Goal: Task Accomplishment & Management: Use online tool/utility

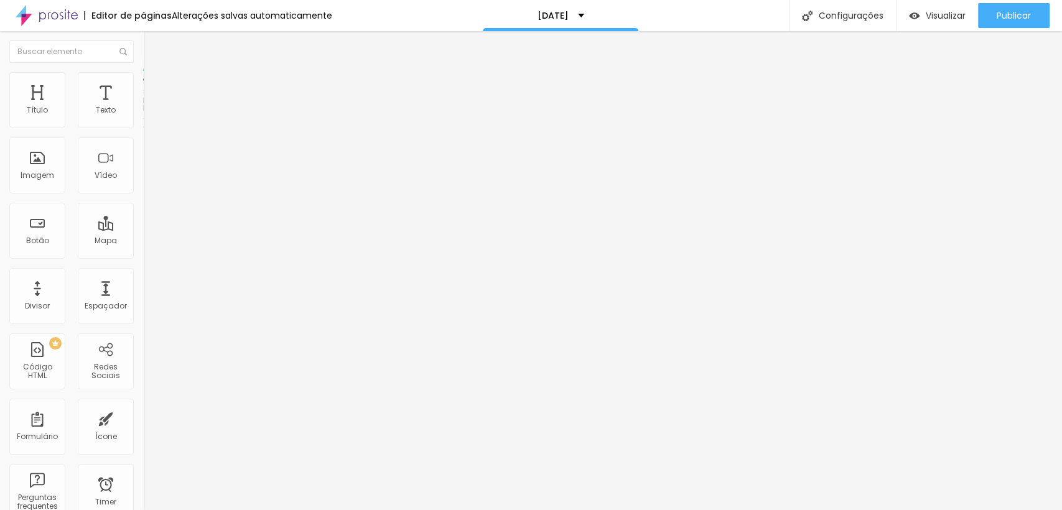
click at [154, 83] on span "Estilo" at bounding box center [163, 80] width 19 height 11
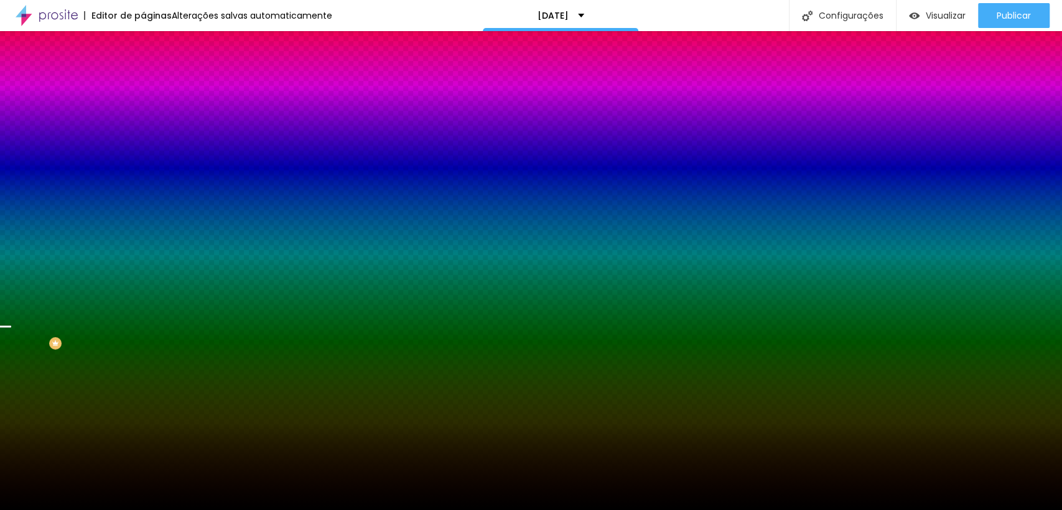
click at [211, 112] on img at bounding box center [214, 108] width 7 height 7
click at [143, 169] on div at bounding box center [214, 169] width 143 height 0
drag, startPoint x: 124, startPoint y: 281, endPoint x: 124, endPoint y: 255, distance: 26.1
click at [11, 118] on div at bounding box center [5, 117] width 12 height 2
drag, startPoint x: 125, startPoint y: 263, endPoint x: 126, endPoint y: 367, distance: 103.3
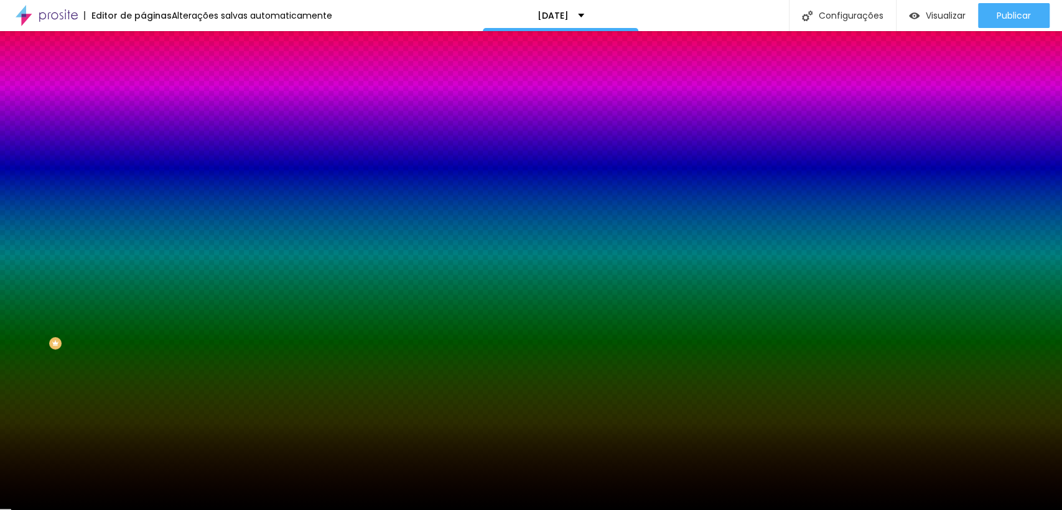
click at [143, 365] on div "Editar Seção Conteúdo Estilo Avançado Imagem de fundo Adicionar imagem Efeito d…" at bounding box center [214, 270] width 143 height 479
click at [143, 169] on div at bounding box center [214, 169] width 143 height 0
drag, startPoint x: 108, startPoint y: 291, endPoint x: 110, endPoint y: 298, distance: 7.0
click at [108, 292] on div at bounding box center [531, 255] width 1062 height 510
click at [112, 301] on div at bounding box center [531, 255] width 1062 height 510
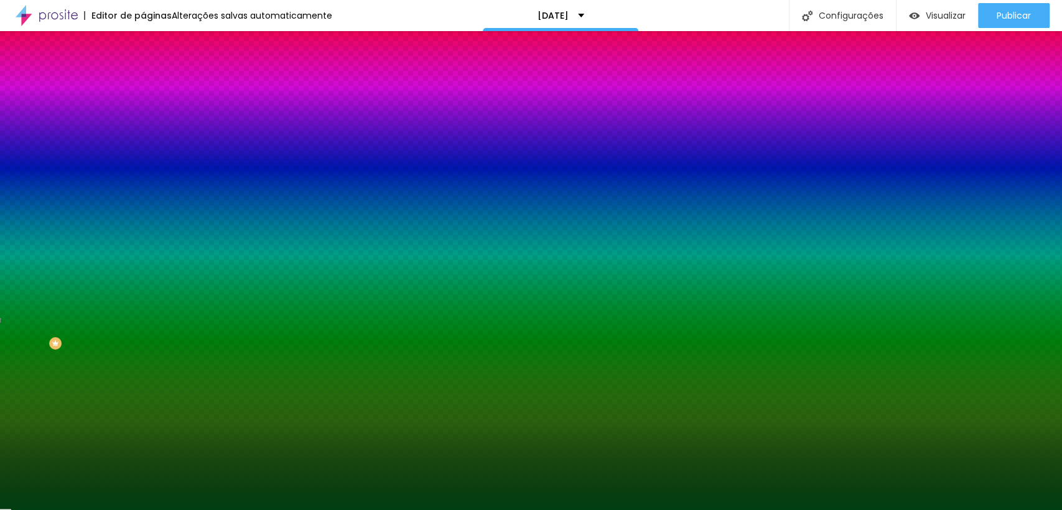
drag, startPoint x: 60, startPoint y: 285, endPoint x: 100, endPoint y: 312, distance: 48.0
click at [100, 312] on div at bounding box center [531, 255] width 1062 height 510
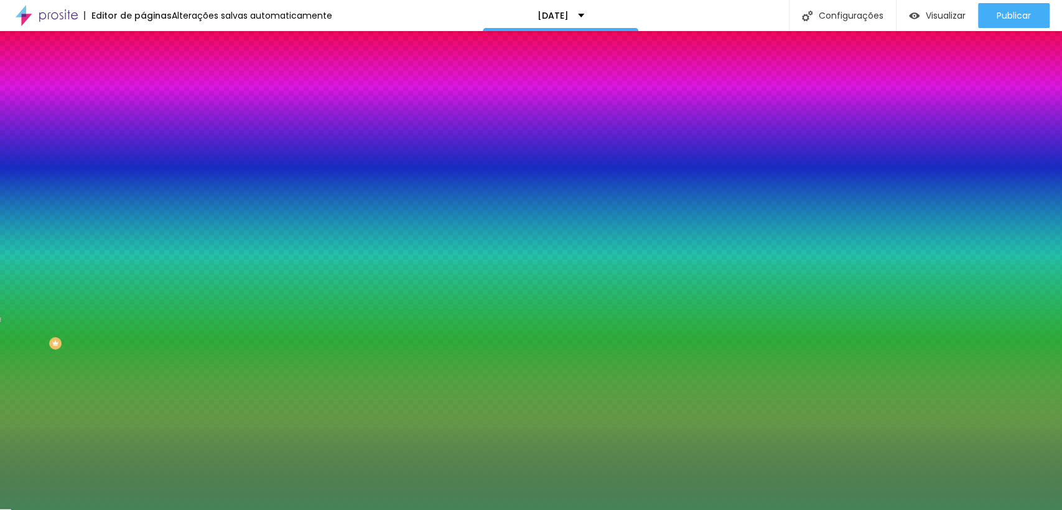
click at [493, 250] on div at bounding box center [494, 248] width 2 height 2
type input "#468357"
drag, startPoint x: 128, startPoint y: 300, endPoint x: 128, endPoint y: 285, distance: 14.9
click at [128, 285] on div at bounding box center [531, 255] width 1062 height 510
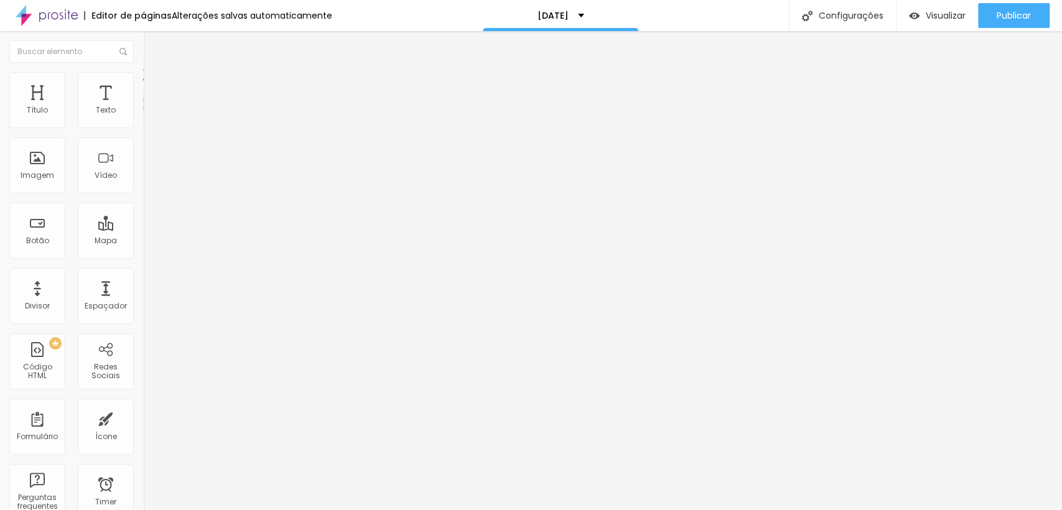
click at [154, 86] on span "Estilo" at bounding box center [163, 80] width 19 height 11
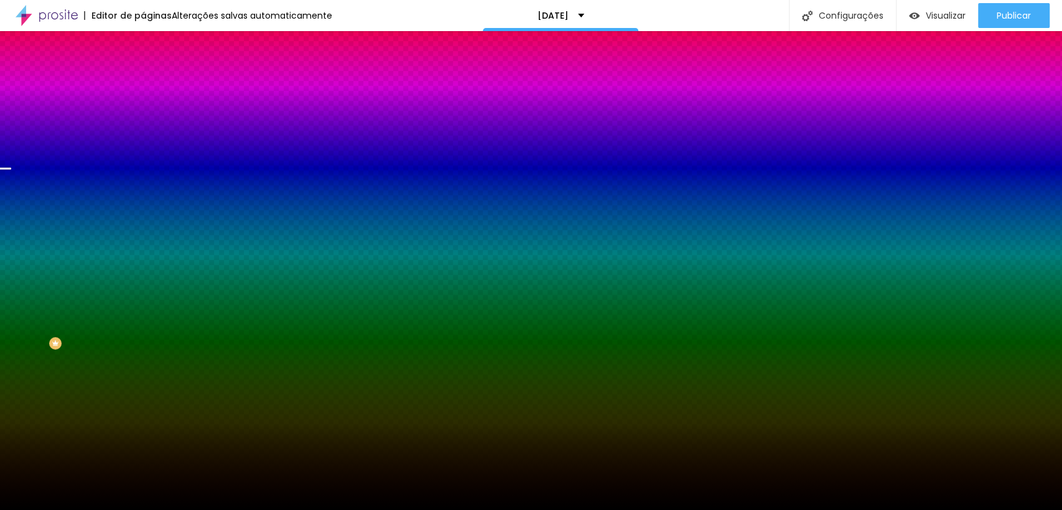
click at [211, 112] on img at bounding box center [214, 108] width 7 height 7
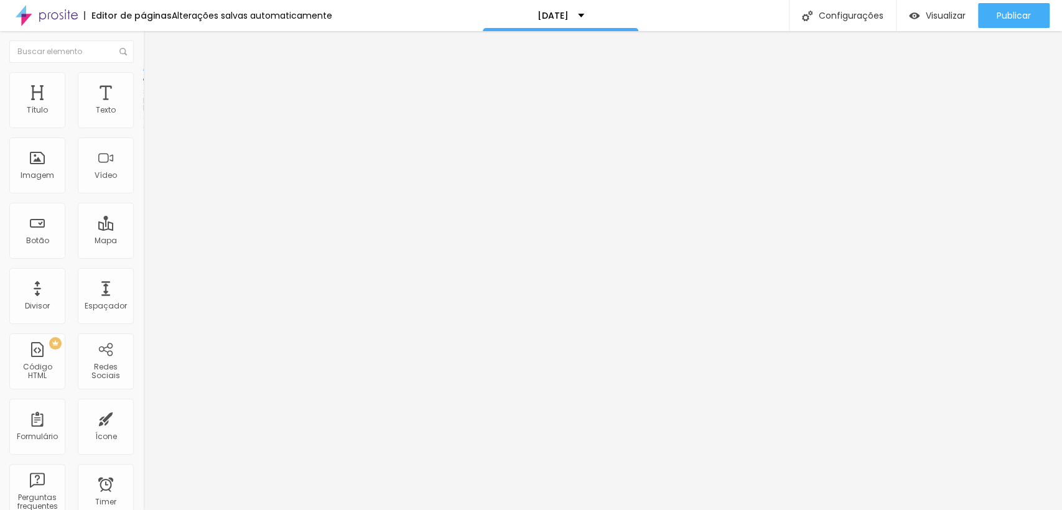
click at [154, 86] on span "Estilo" at bounding box center [163, 80] width 19 height 11
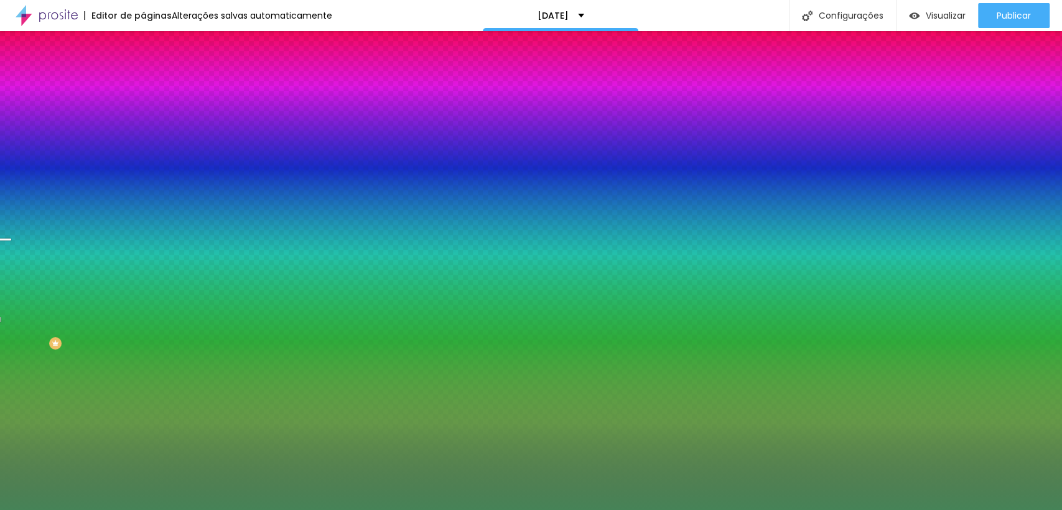
click at [143, 182] on input "#468357" at bounding box center [217, 175] width 149 height 12
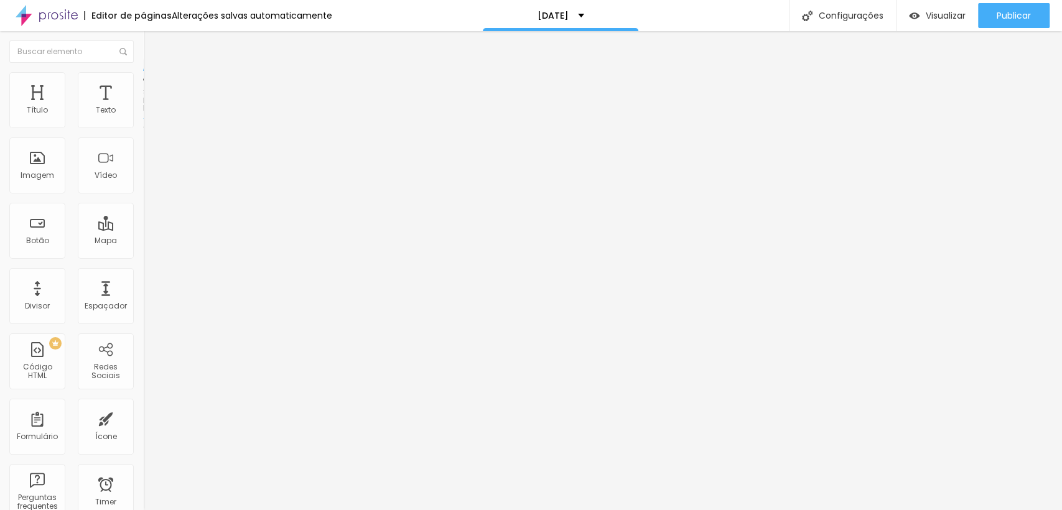
click at [143, 73] on img at bounding box center [148, 77] width 11 height 11
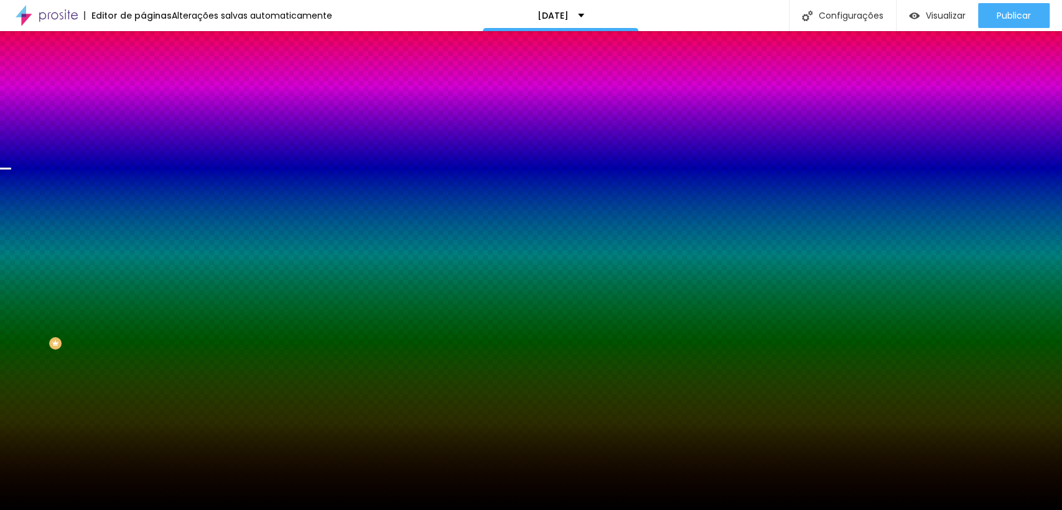
click at [143, 182] on input "#000000" at bounding box center [217, 175] width 149 height 12
paste input "46835"
click at [143, 169] on div at bounding box center [214, 169] width 143 height 0
drag, startPoint x: 125, startPoint y: 285, endPoint x: 124, endPoint y: 313, distance: 28.0
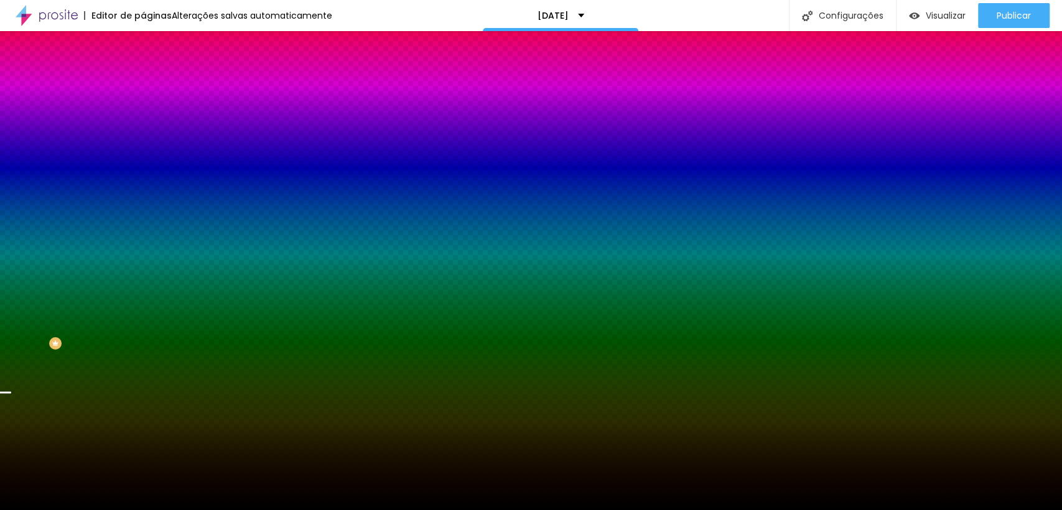
click at [11, 392] on div at bounding box center [5, 393] width 12 height 2
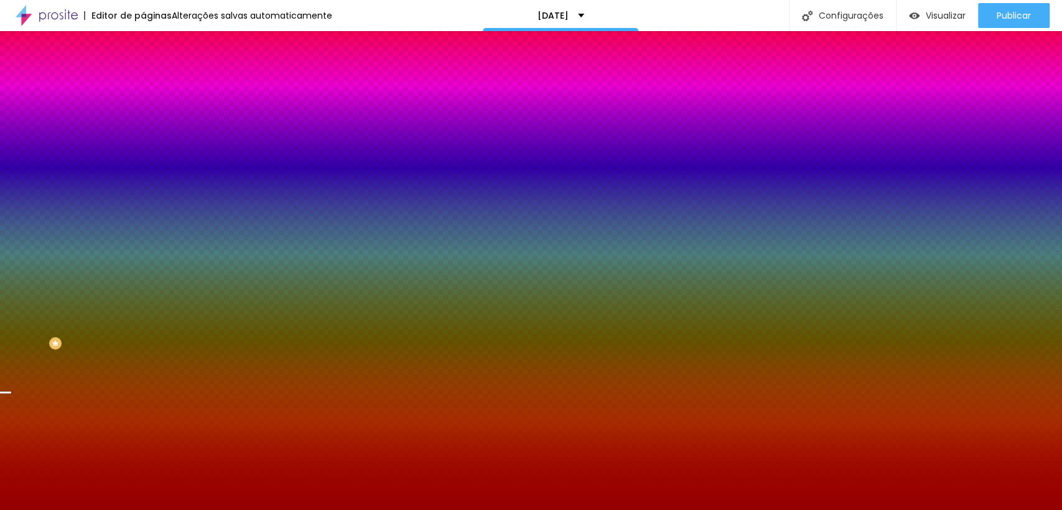
type input "#940000"
drag, startPoint x: 65, startPoint y: 260, endPoint x: 104, endPoint y: 281, distance: 44.3
click at [143, 182] on div at bounding box center [214, 182] width 143 height 0
click at [143, 182] on input "#940000" at bounding box center [217, 175] width 149 height 12
drag, startPoint x: 99, startPoint y: 225, endPoint x: 138, endPoint y: 225, distance: 39.2
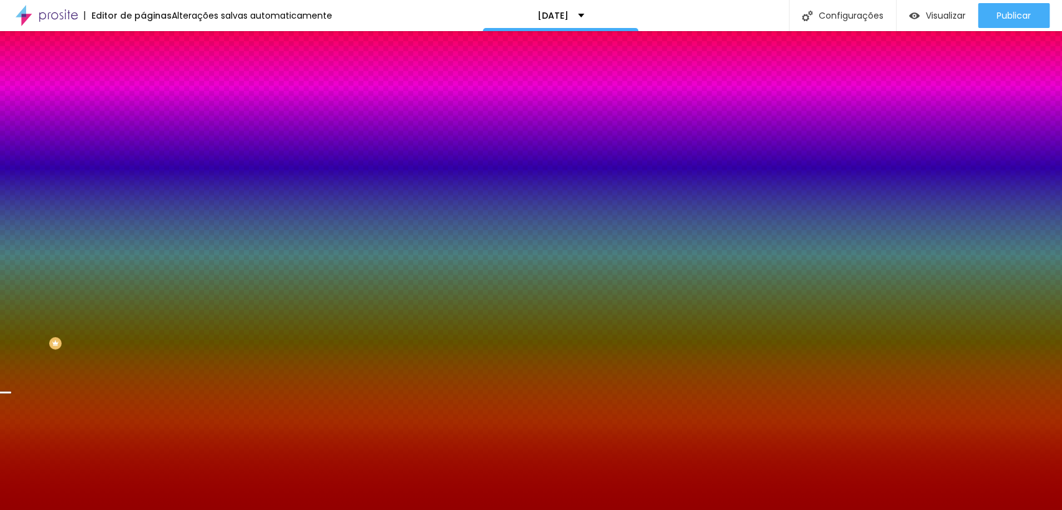
click at [143, 225] on div "Imagem de fundo Adicionar imagem Efeito da Imagem Parallax Nenhum Parallax Cor …" at bounding box center [214, 177] width 143 height 161
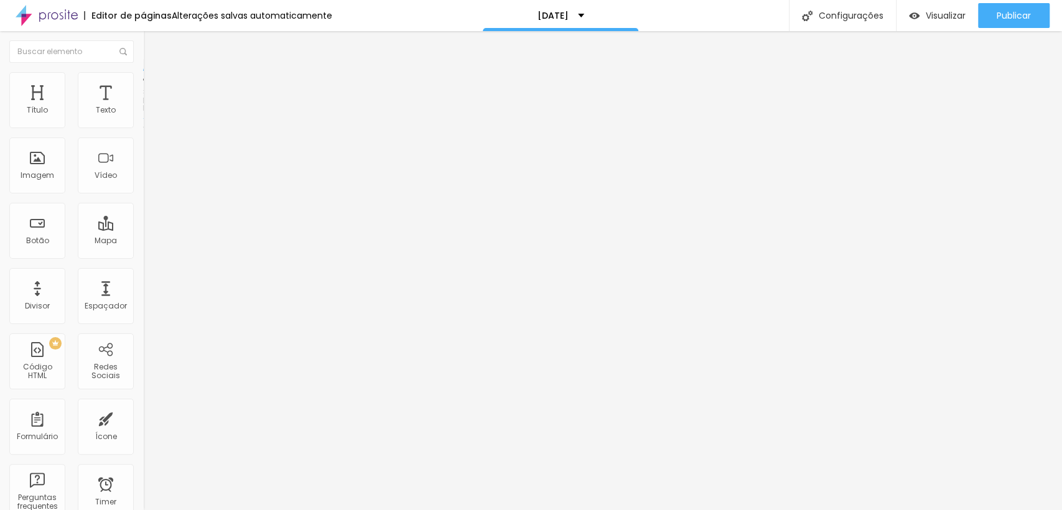
click at [154, 86] on span "Estilo" at bounding box center [163, 80] width 19 height 11
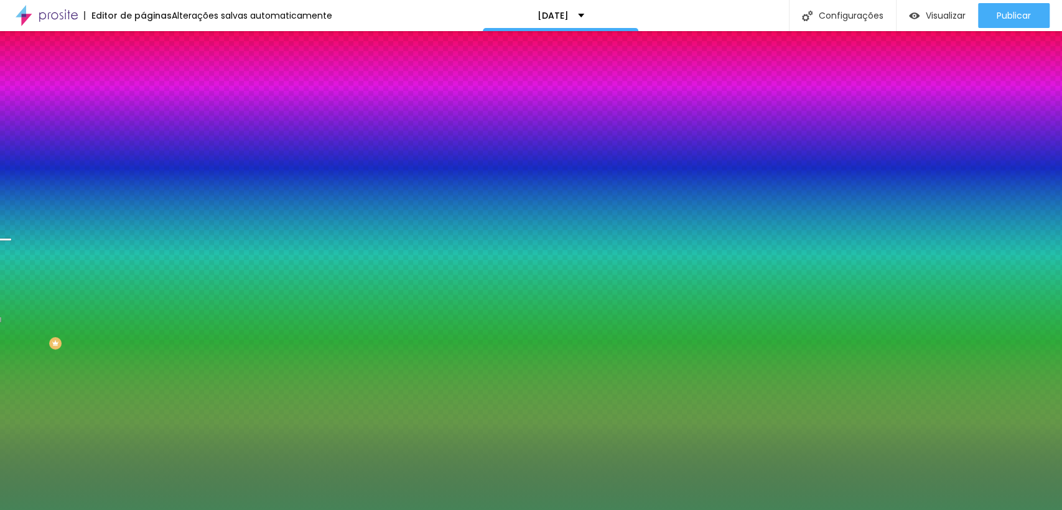
click at [143, 182] on input "#468357" at bounding box center [217, 175] width 149 height 12
paste input "94000"
click at [143, 169] on div at bounding box center [214, 169] width 143 height 0
click at [143, 182] on input "#94000" at bounding box center [217, 175] width 149 height 12
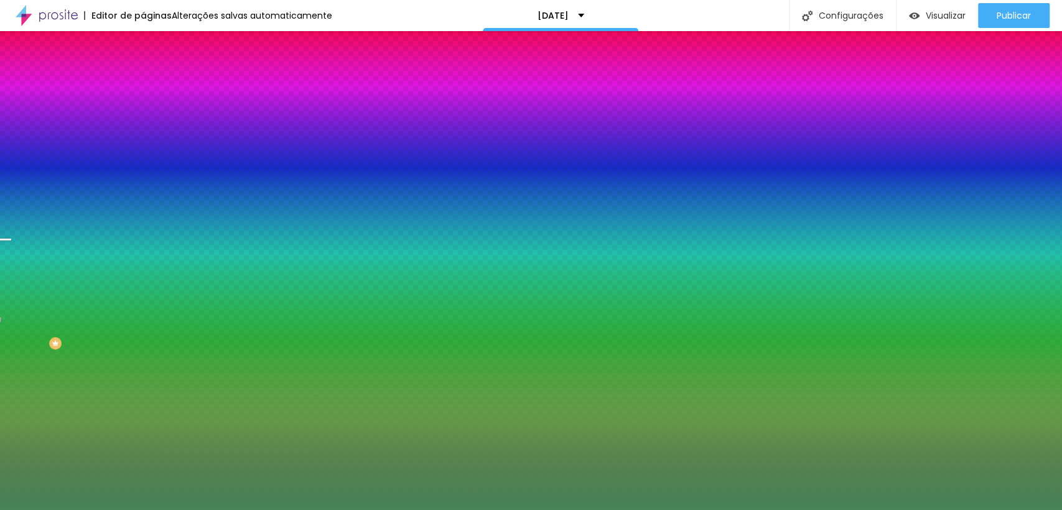
click at [143, 182] on input "#94000" at bounding box center [217, 175] width 149 height 12
paste input "0"
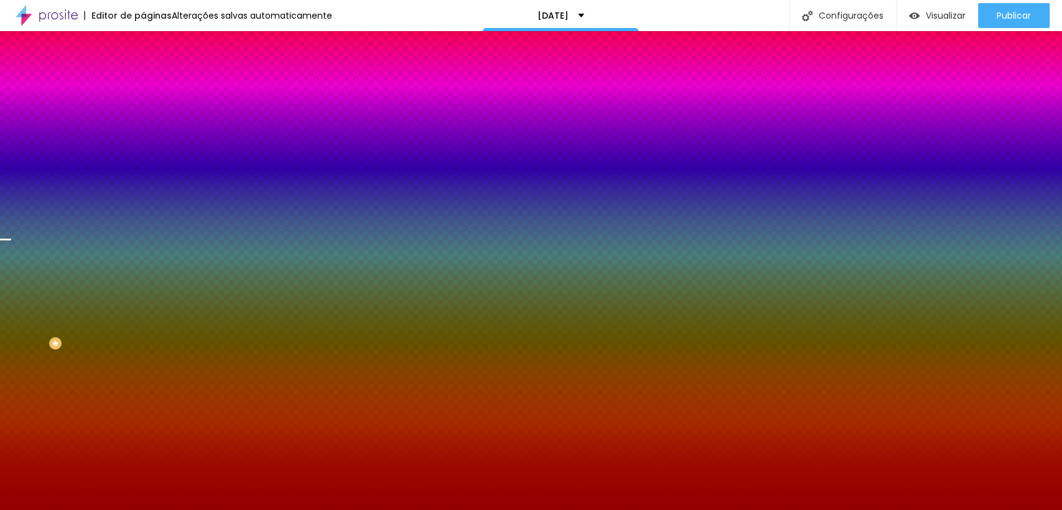
type input "#940000"
click at [143, 169] on div at bounding box center [214, 169] width 143 height 0
drag, startPoint x: 126, startPoint y: 290, endPoint x: 124, endPoint y: 311, distance: 20.6
click at [124, 311] on div at bounding box center [531, 255] width 1062 height 510
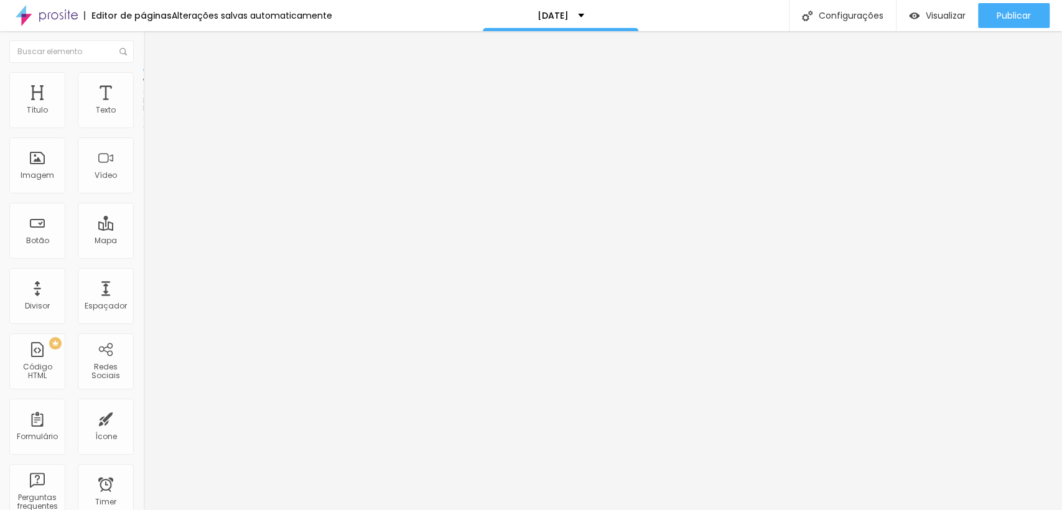
click at [143, 82] on li "Estilo" at bounding box center [214, 78] width 143 height 12
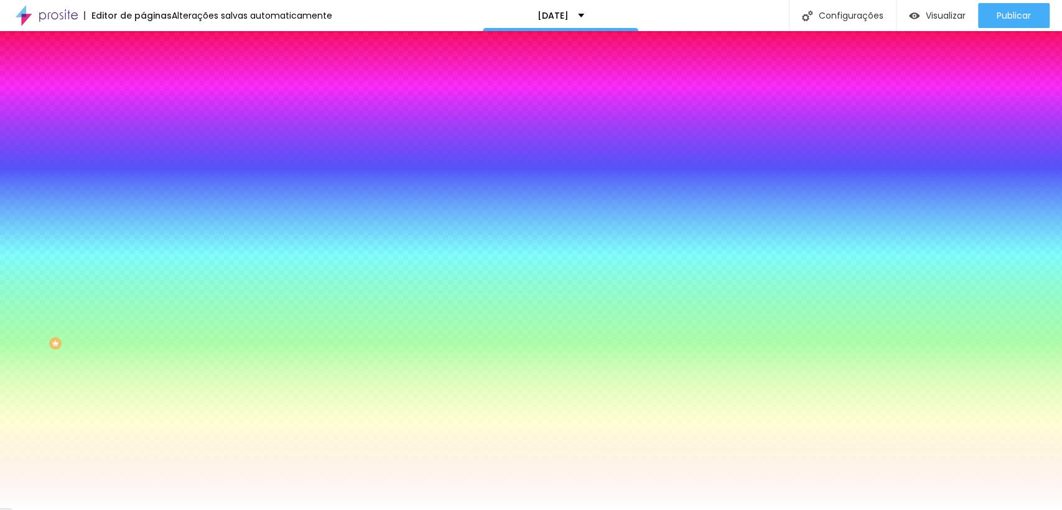
click at [143, 182] on input "#FFFFFF" at bounding box center [217, 175] width 149 height 12
click at [143, 169] on div at bounding box center [214, 169] width 143 height 0
click at [111, 302] on div at bounding box center [531, 255] width 1062 height 510
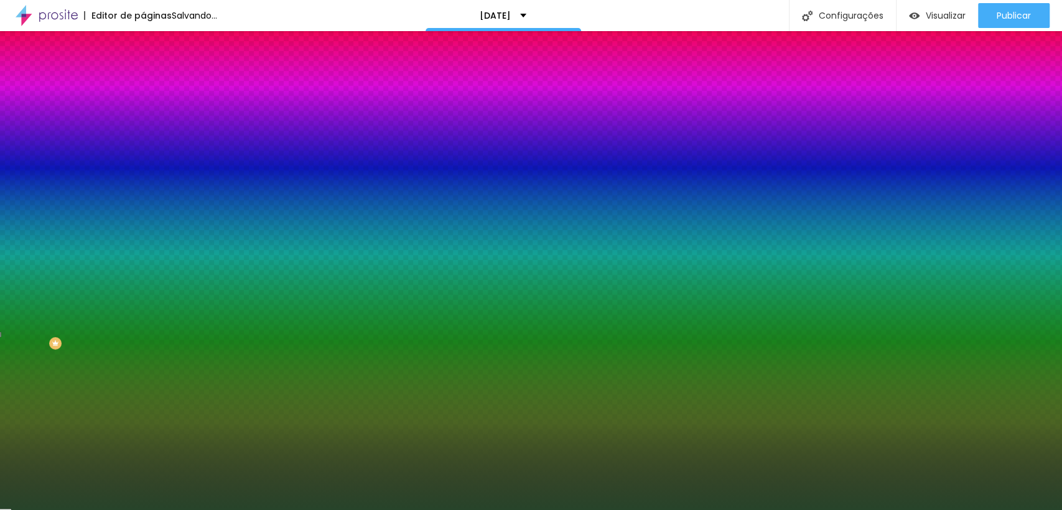
type input "#27442A"
drag, startPoint x: 86, startPoint y: 308, endPoint x: 54, endPoint y: 309, distance: 31.8
click at [54, 309] on div at bounding box center [531, 255] width 1062 height 510
drag, startPoint x: 97, startPoint y: 225, endPoint x: 138, endPoint y: 219, distance: 41.4
click at [143, 220] on div "Imagem de fundo Adicionar imagem Efeito da Imagem Nenhum Nenhum Parallax Cor de…" at bounding box center [214, 177] width 143 height 161
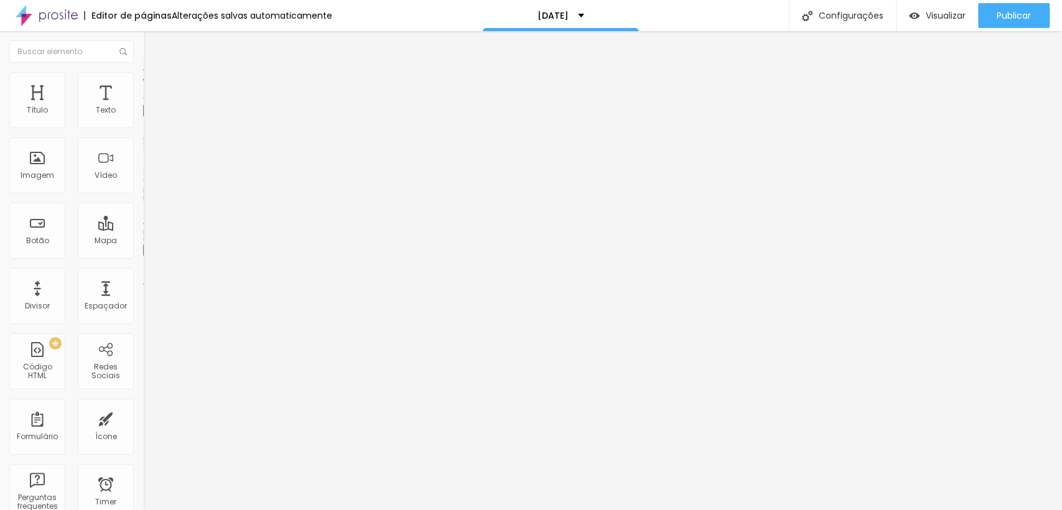
click at [143, 82] on li "Estilo" at bounding box center [214, 78] width 143 height 12
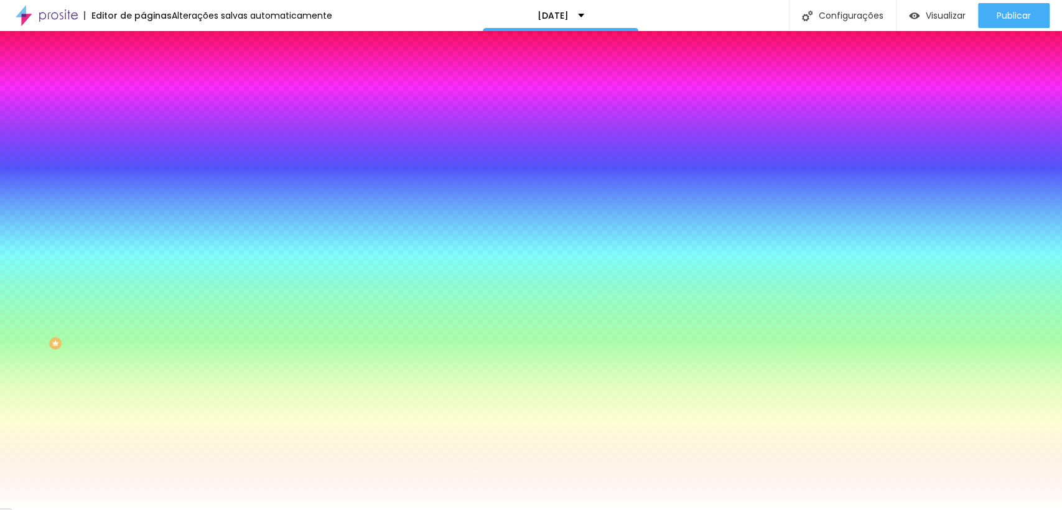
click at [143, 423] on div at bounding box center [214, 423] width 143 height 0
click at [143, 423] on input "#FFFFFF" at bounding box center [217, 429] width 149 height 12
paste input "27442A"
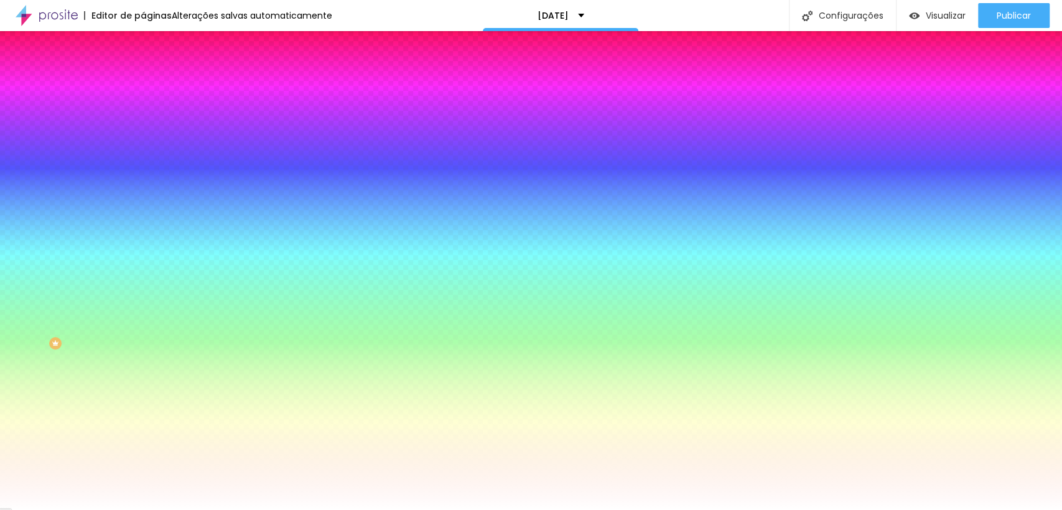
type input "#27442A"
click at [143, 378] on div "Editar Botão Conteúdo Estilo Avançado Cor de fundo Voltar ao padrão #FFFFFF Tip…" at bounding box center [214, 270] width 143 height 479
click at [143, 119] on div at bounding box center [214, 119] width 143 height 0
click at [143, 124] on input "#FFFFFF" at bounding box center [217, 125] width 149 height 12
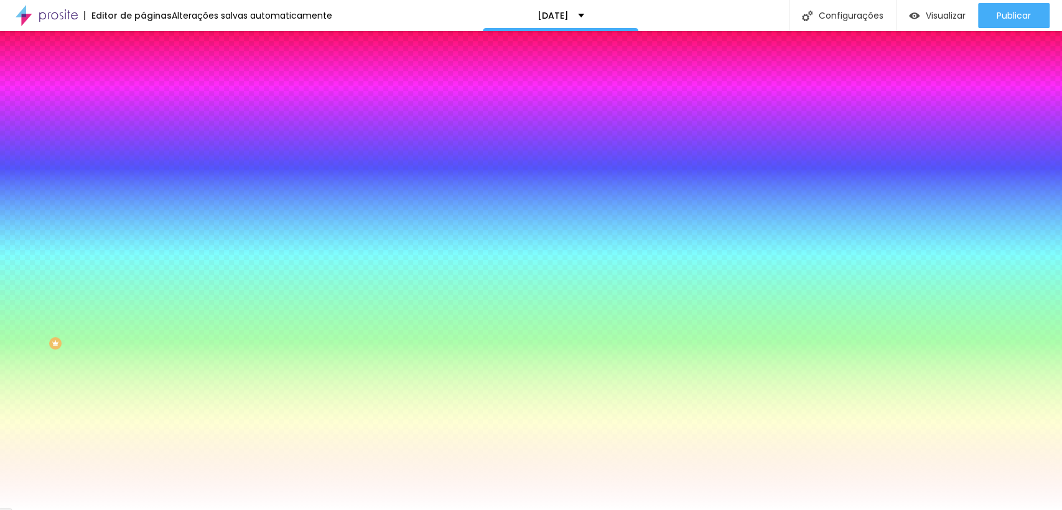
click at [143, 124] on input "#FFFFFF" at bounding box center [217, 125] width 149 height 12
paste input "27442A"
type input "#27442A"
click at [143, 423] on div at bounding box center [214, 423] width 143 height 0
type input "#6E7D70"
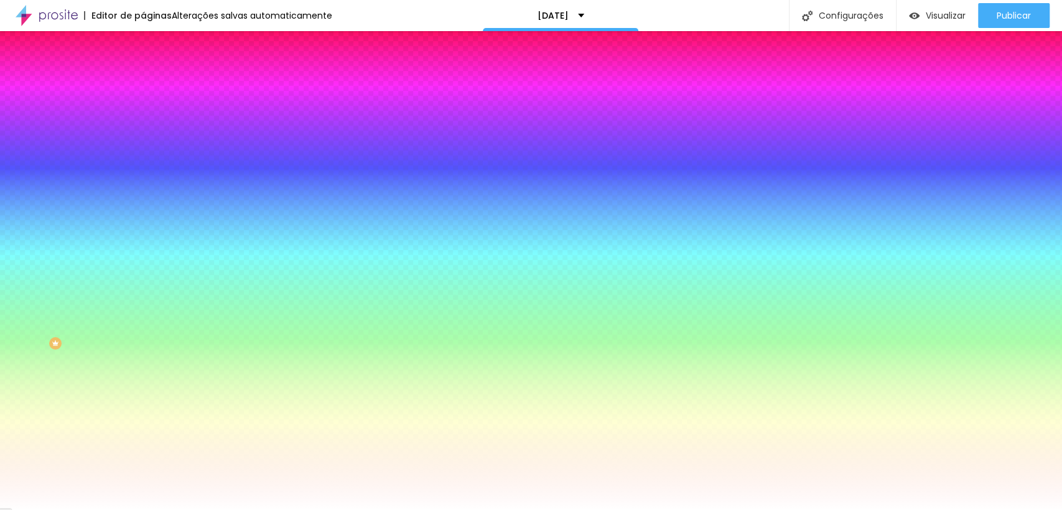
drag, startPoint x: 50, startPoint y: 344, endPoint x: 27, endPoint y: 329, distance: 27.3
click at [27, 329] on div at bounding box center [531, 255] width 1062 height 510
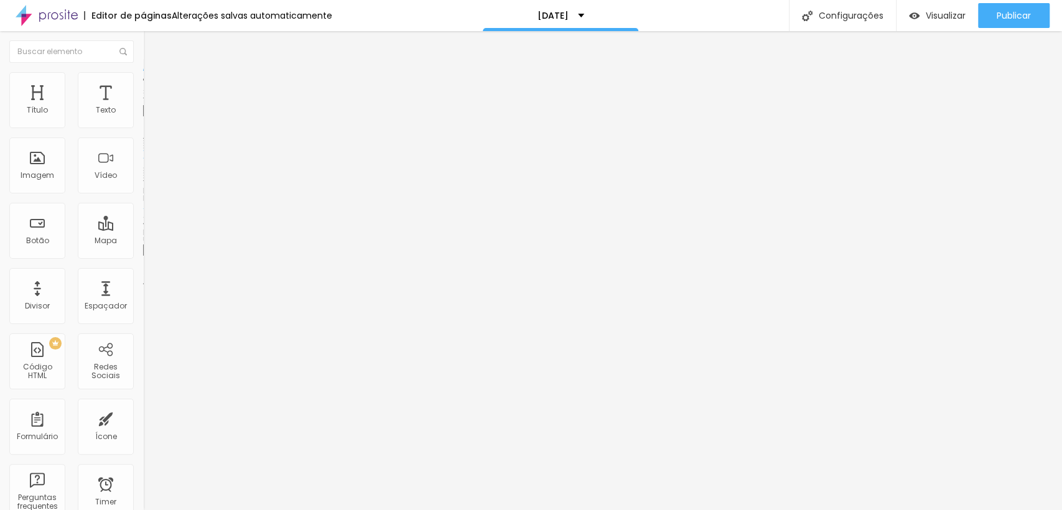
click at [154, 85] on span "Estilo" at bounding box center [163, 80] width 19 height 11
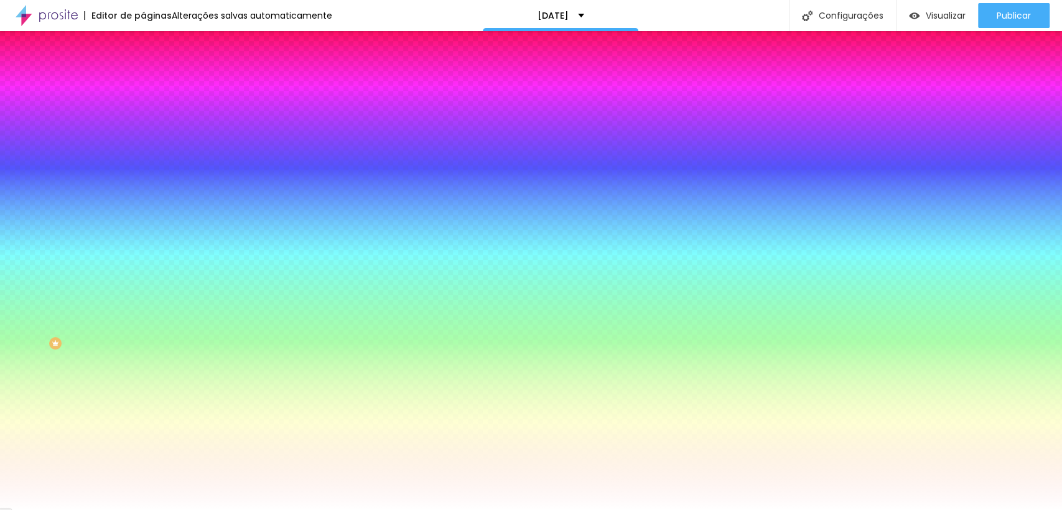
click at [143, 126] on input "#FFFFFF" at bounding box center [217, 125] width 149 height 12
paste input "27442A"
type input "#27442A"
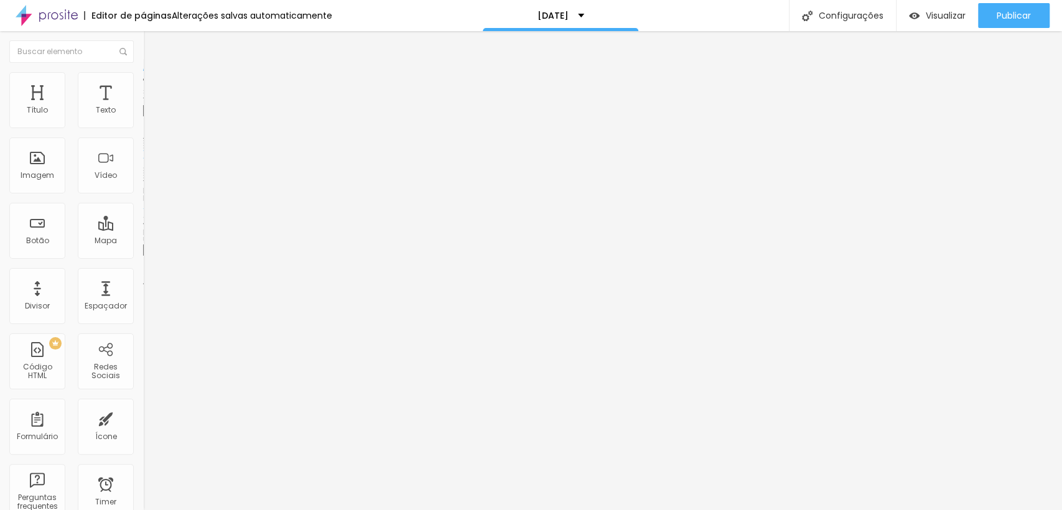
click at [154, 83] on span "Estilo" at bounding box center [163, 80] width 19 height 11
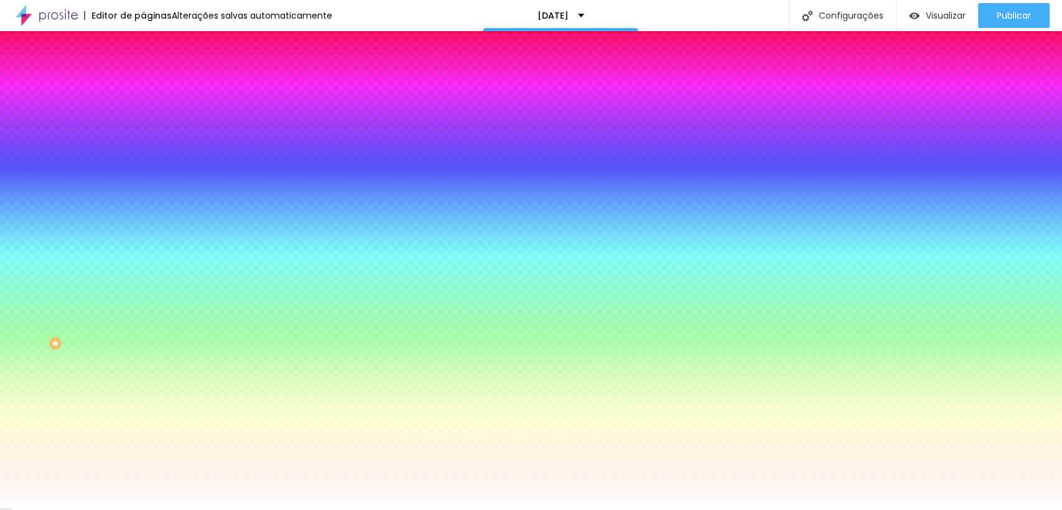
click at [143, 126] on input "#FFFFFF" at bounding box center [217, 125] width 149 height 12
paste input "27442A"
type input "#27442A"
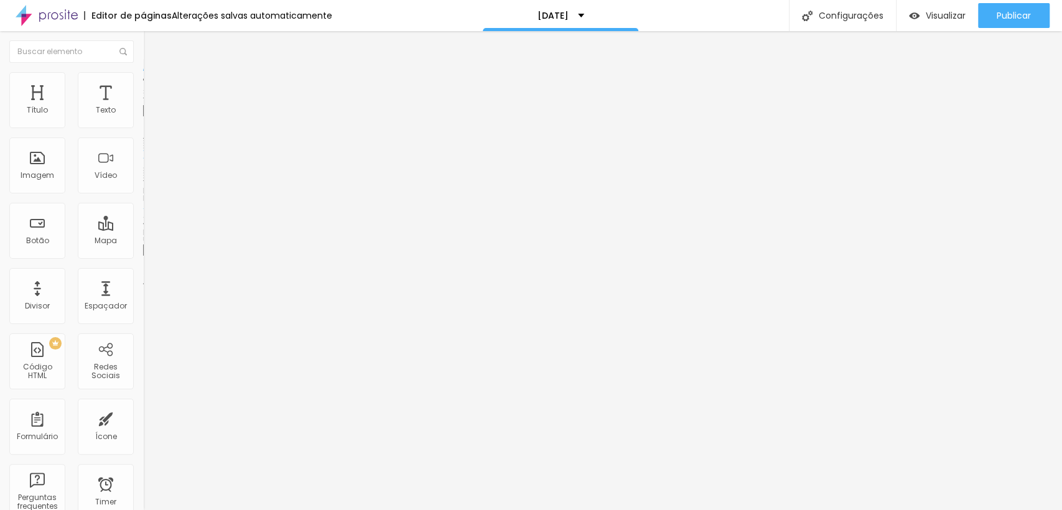
click at [154, 86] on span "Estilo" at bounding box center [163, 80] width 19 height 11
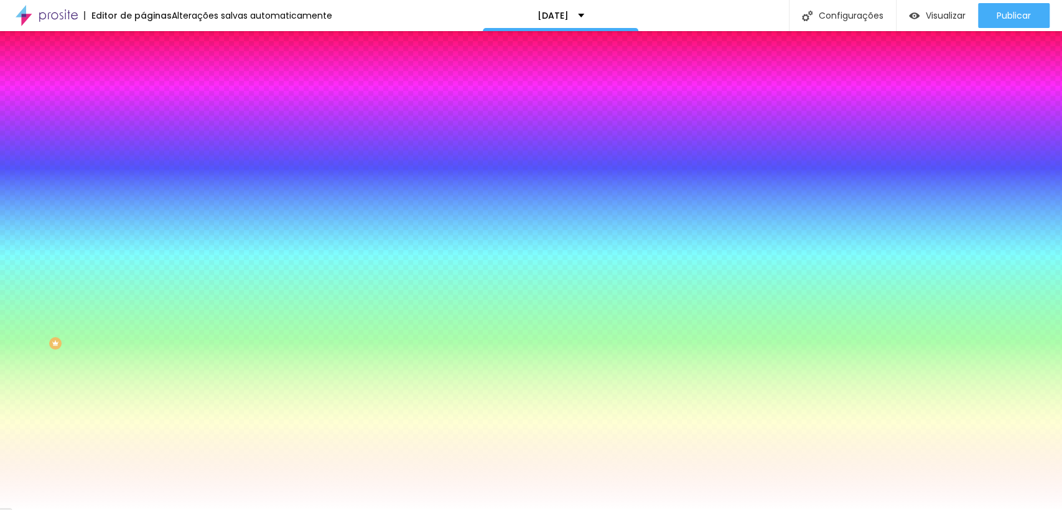
click at [143, 423] on div "#707D72" at bounding box center [214, 429] width 143 height 12
click at [143, 423] on input "#707D72" at bounding box center [217, 429] width 149 height 12
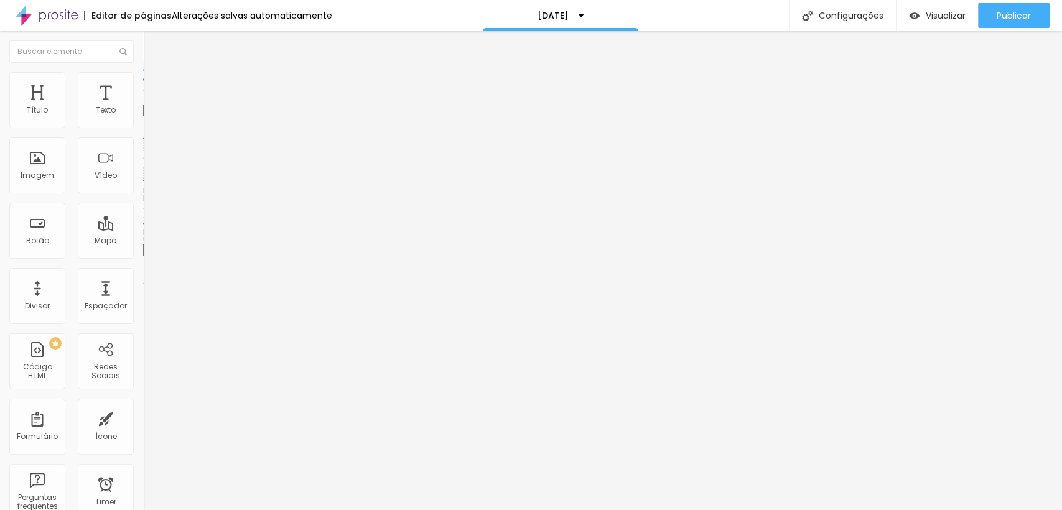
click at [143, 82] on li "Estilo" at bounding box center [214, 78] width 143 height 12
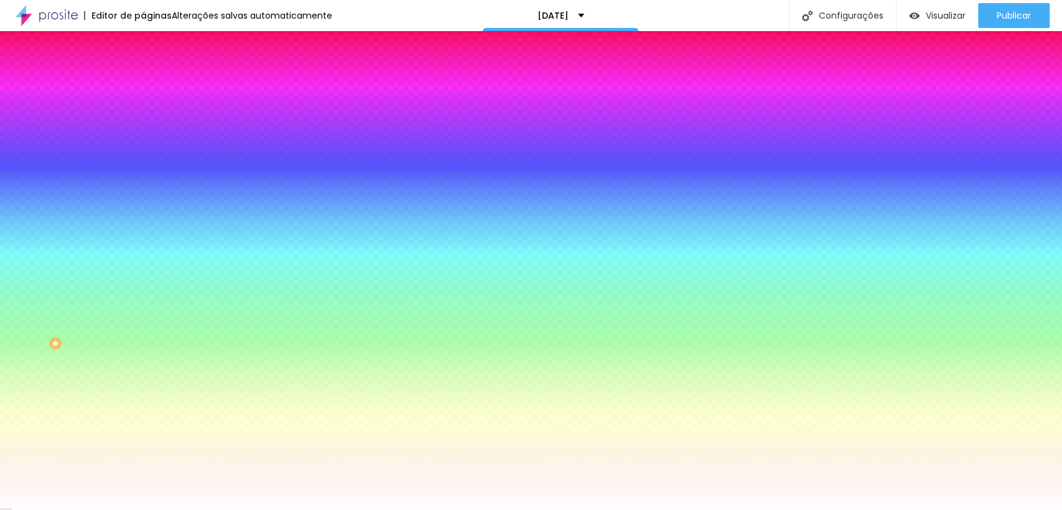
click at [143, 423] on input "#FFFFFF" at bounding box center [217, 429] width 149 height 12
paste input "707D72"
type input "#707D72"
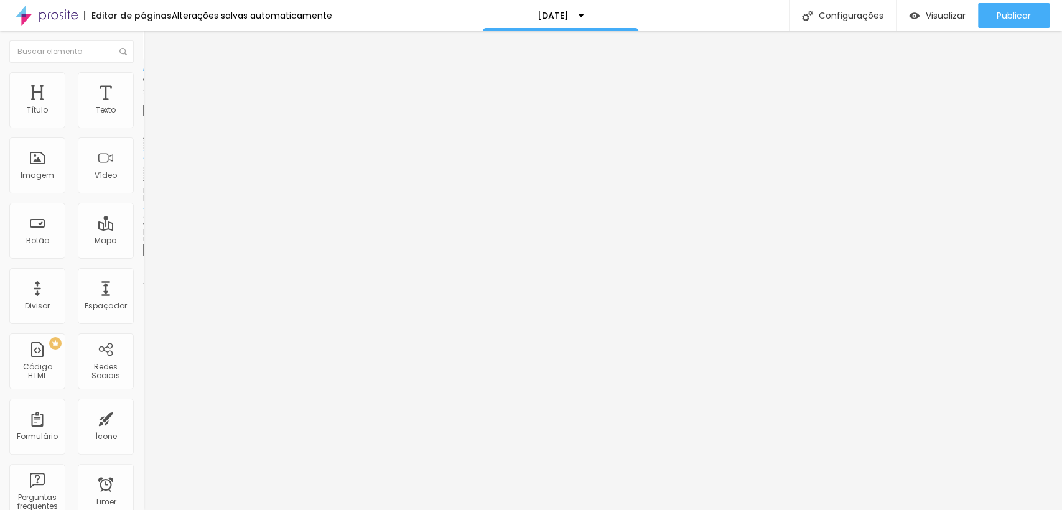
click at [154, 86] on span "Estilo" at bounding box center [163, 80] width 19 height 11
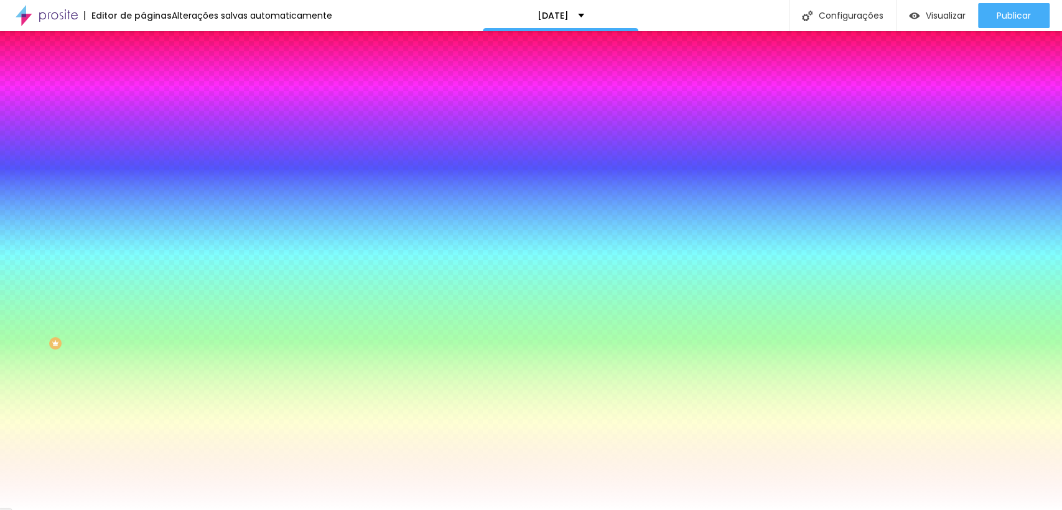
click at [143, 423] on input "#FFFFFF" at bounding box center [217, 429] width 149 height 12
paste input "707D72"
type input "#707D72"
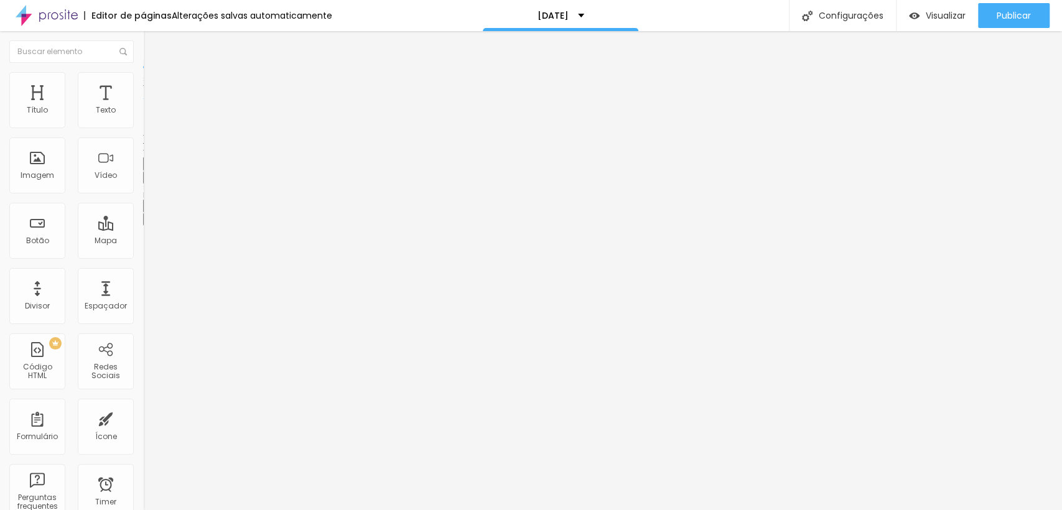
click at [143, 118] on span "Titulo 2" at bounding box center [163, 110] width 40 height 16
click at [154, 119] on span "Titulo 2" at bounding box center [174, 111] width 40 height 16
click at [149, 180] on icon "button" at bounding box center [151, 177] width 5 height 5
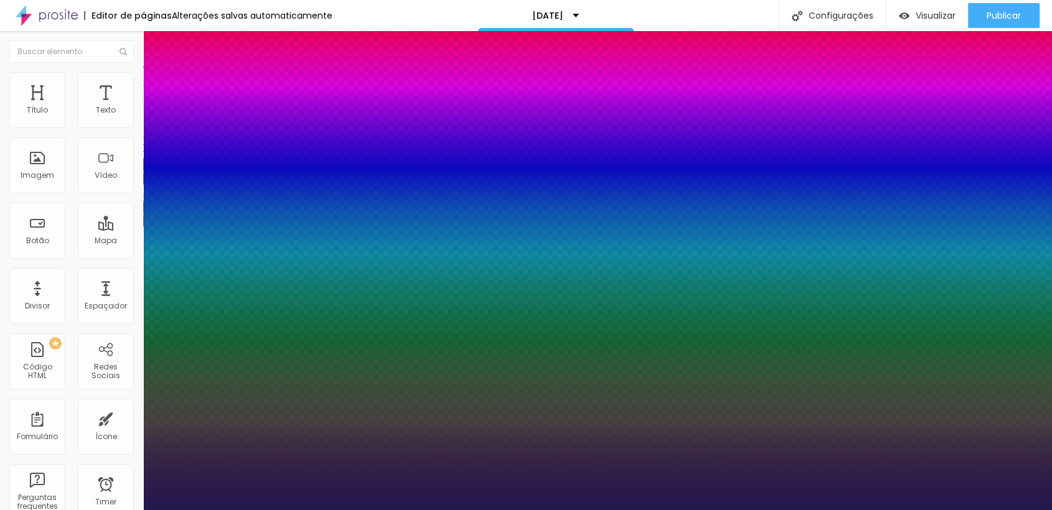
type input "1"
type input "92"
type input "1"
type input "91"
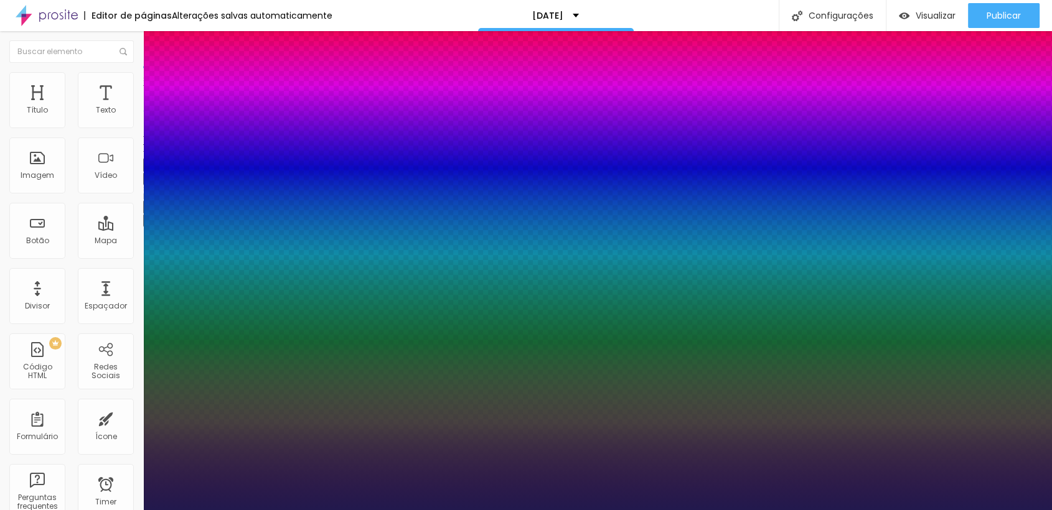
type input "91"
type input "1"
type input "92"
type input "1"
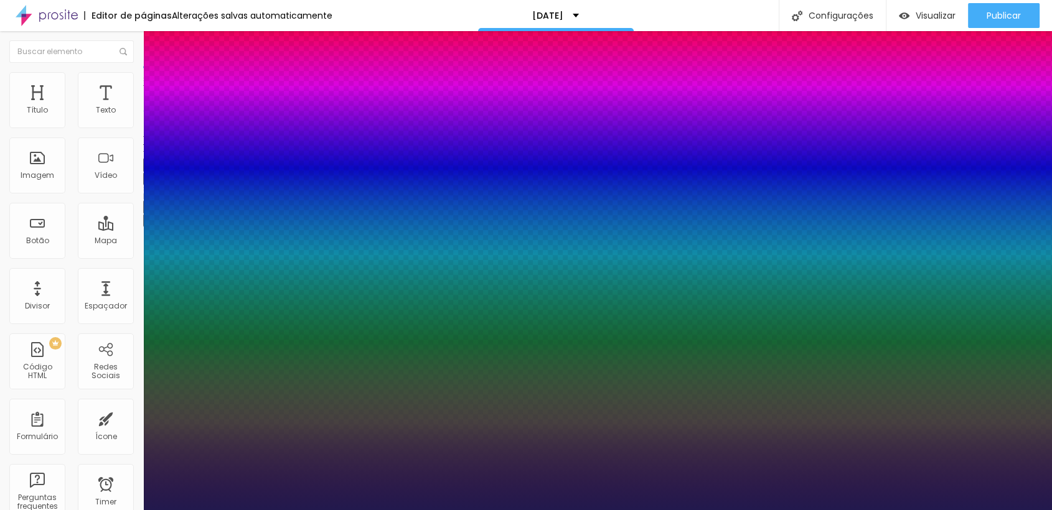
type input "93"
type input "1"
type input "94"
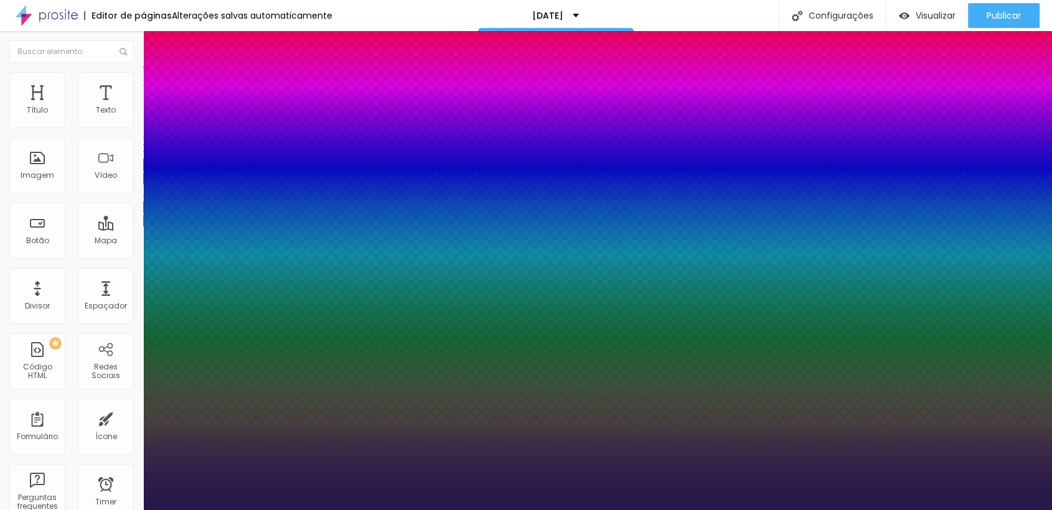
type input "1"
type input "94"
type input "1"
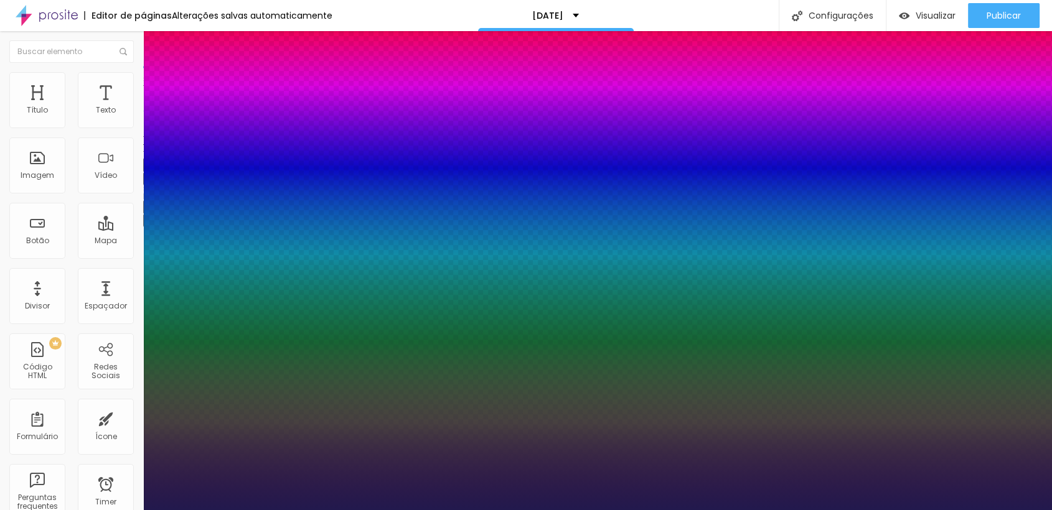
click at [60, 510] on div at bounding box center [526, 510] width 1052 height 0
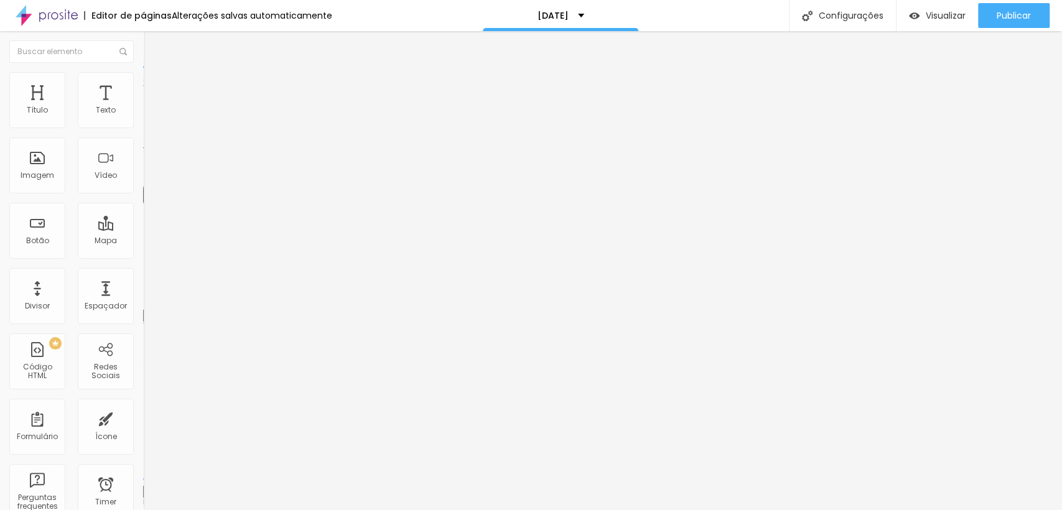
type input "38"
type input "37"
type input "36"
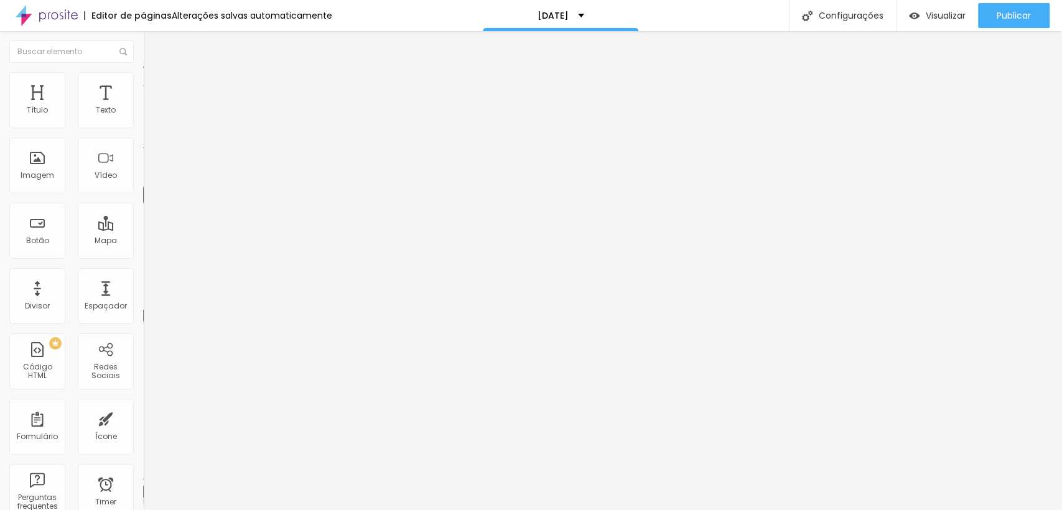
type input "36"
type input "35"
type input "34"
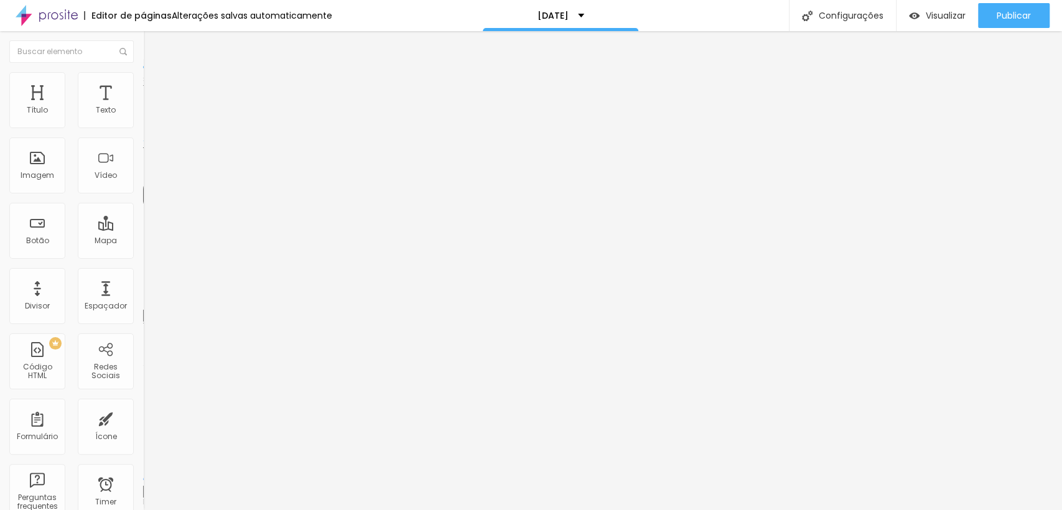
type input "33"
click at [143, 298] on input "range" at bounding box center [183, 303] width 80 height 10
type input "33"
type input "28"
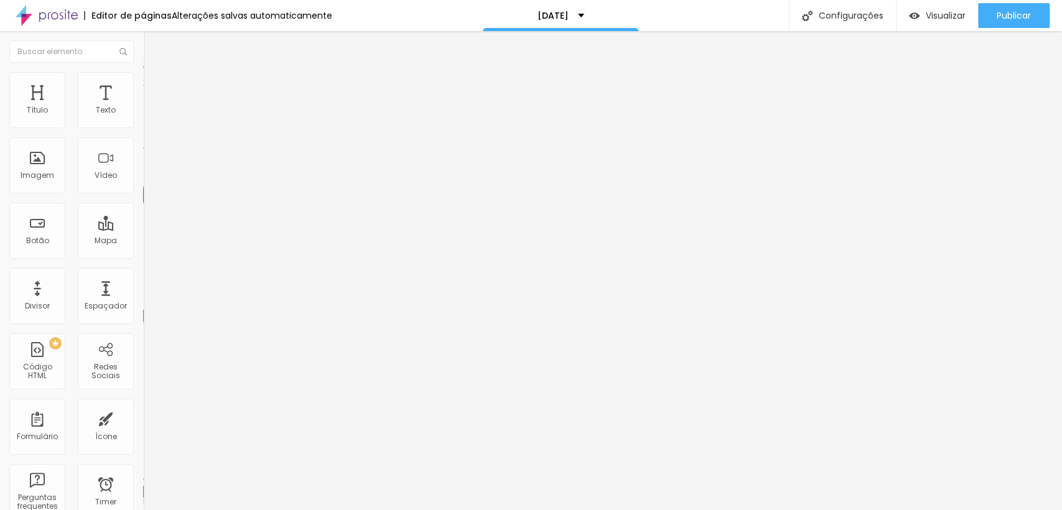
type input "27"
type input "26"
type input "29"
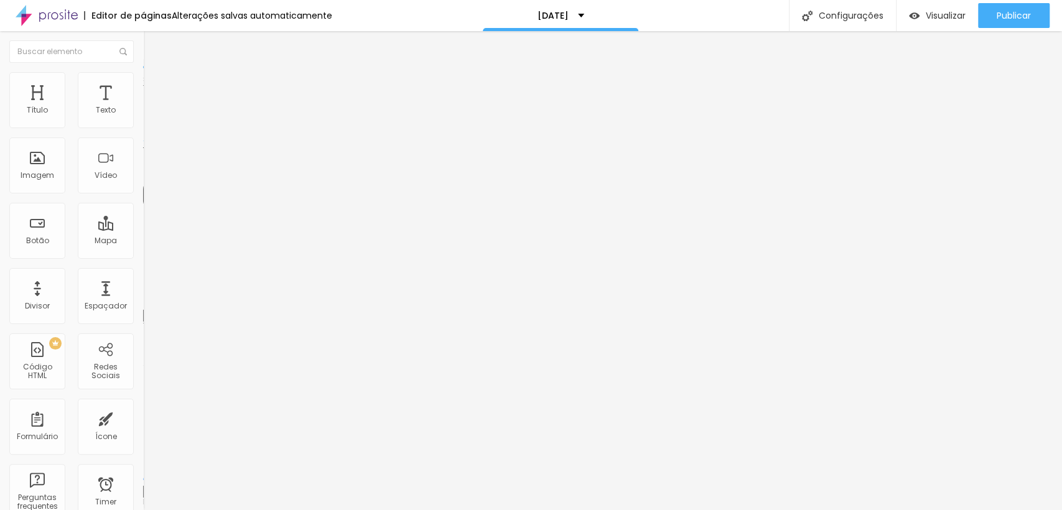
type input "29"
type input "30"
type input "31"
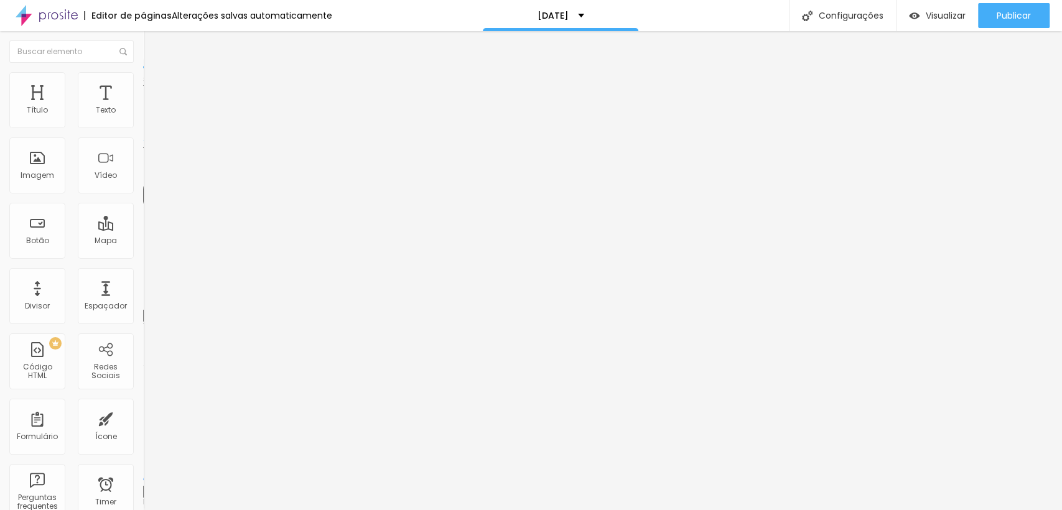
type input "32"
type input "34"
type input "33"
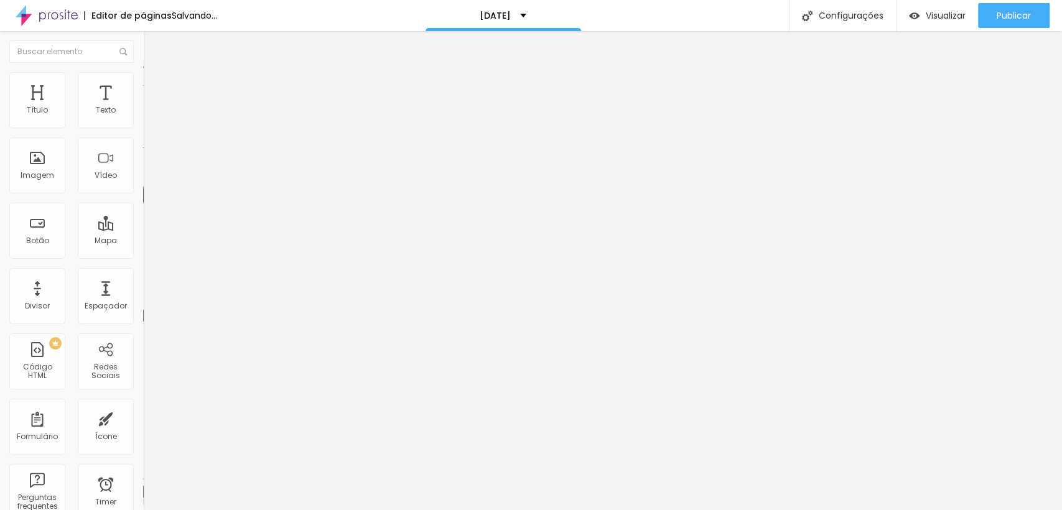
type input "33"
click at [143, 298] on input "range" at bounding box center [183, 303] width 80 height 10
click at [154, 86] on span "Avançado" at bounding box center [174, 80] width 41 height 11
click at [143, 80] on li "Estilo" at bounding box center [214, 78] width 143 height 12
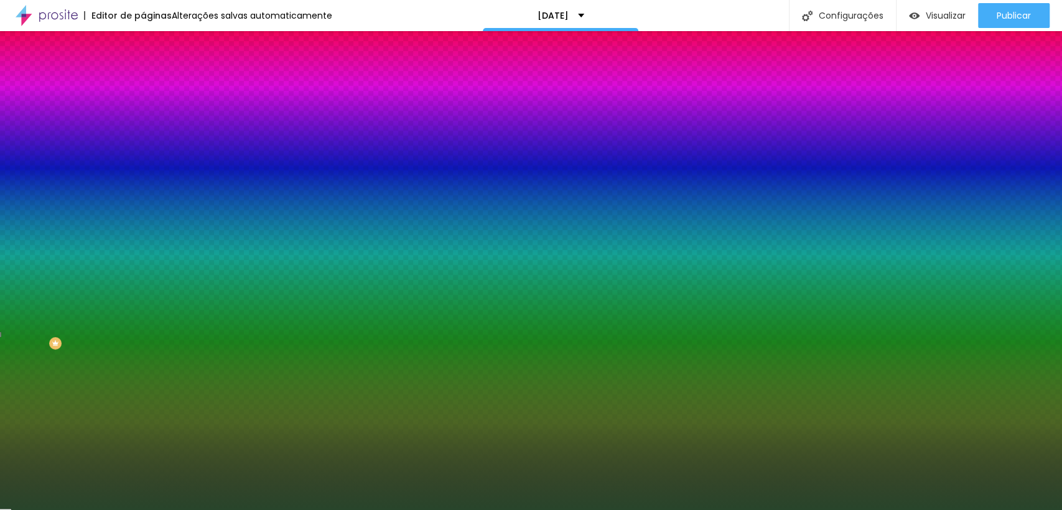
click at [143, 182] on input "#28452B" at bounding box center [217, 175] width 149 height 12
